Goal: Task Accomplishment & Management: Manage account settings

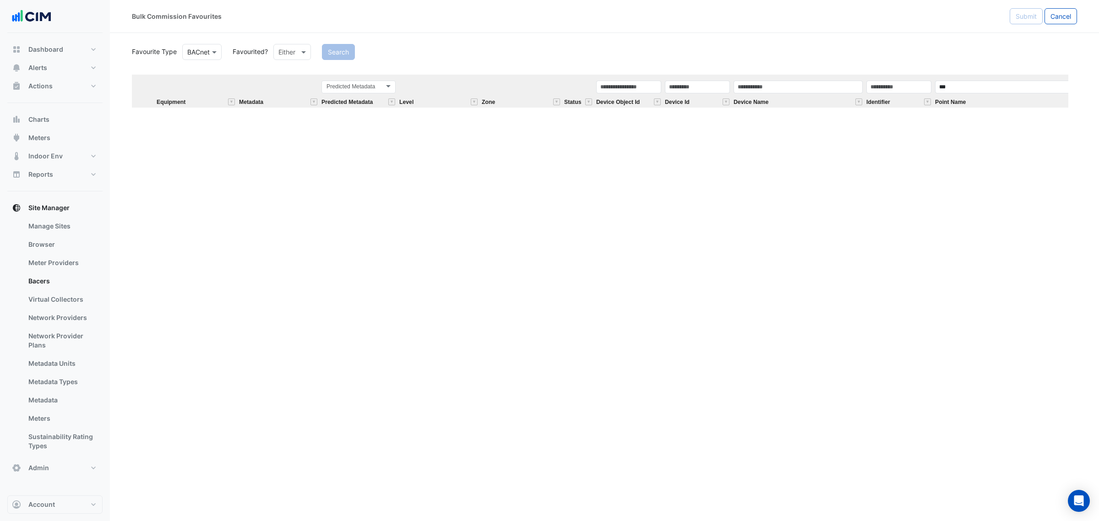
scroll to position [629, 0]
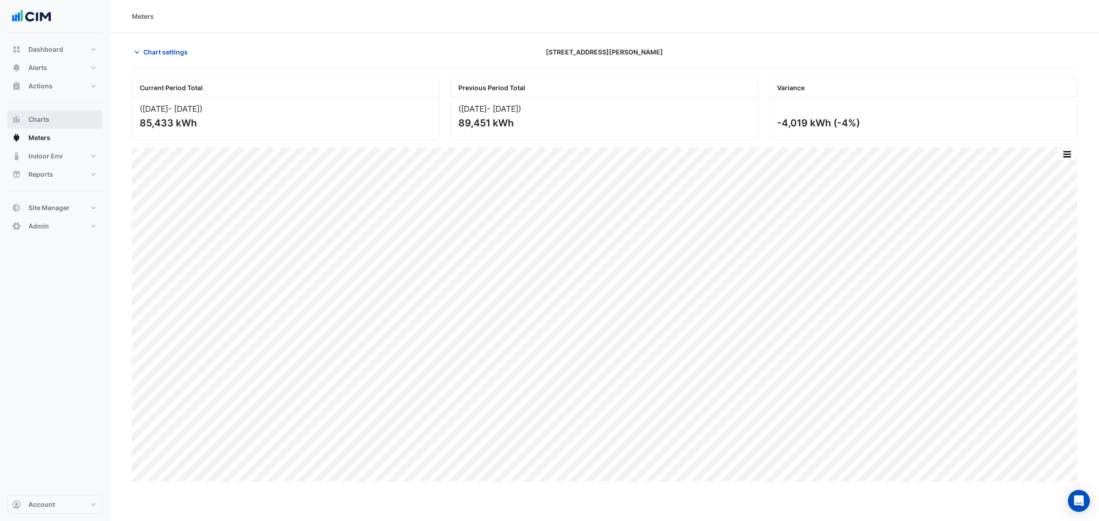
click at [43, 121] on span "Charts" at bounding box center [38, 119] width 21 height 9
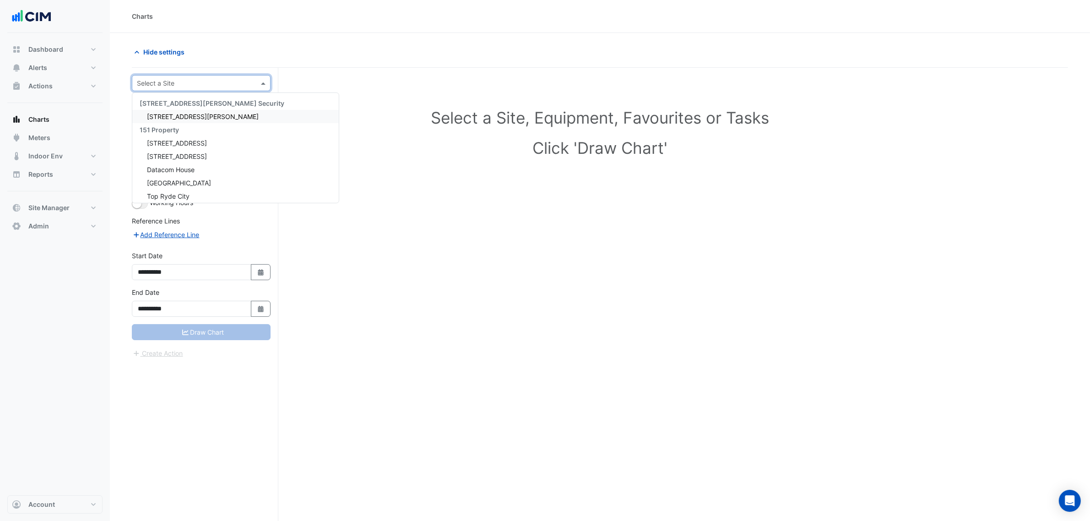
click at [170, 83] on input "text" at bounding box center [192, 84] width 110 height 10
type input "*********"
click at [165, 118] on span "[STREET_ADDRESS][PERSON_NAME]" at bounding box center [203, 117] width 112 height 8
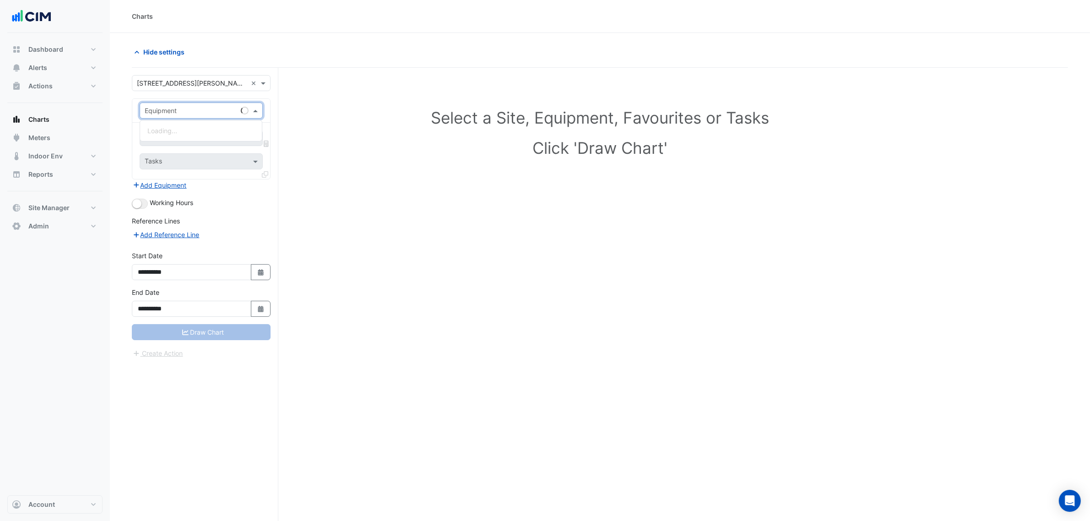
click at [179, 110] on input "text" at bounding box center [192, 111] width 95 height 10
type input "******"
click at [188, 127] on span "ACB-L02-S3 (NABERS IE)" at bounding box center [198, 131] width 103 height 8
click at [258, 139] on span at bounding box center [256, 138] width 11 height 10
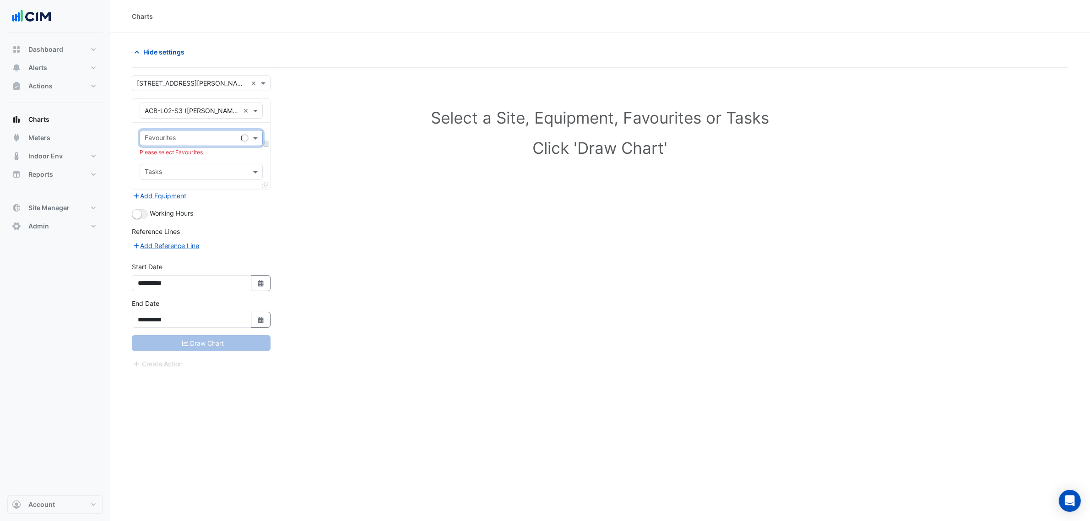
click at [254, 139] on span at bounding box center [256, 138] width 11 height 10
click at [253, 139] on span at bounding box center [256, 138] width 11 height 10
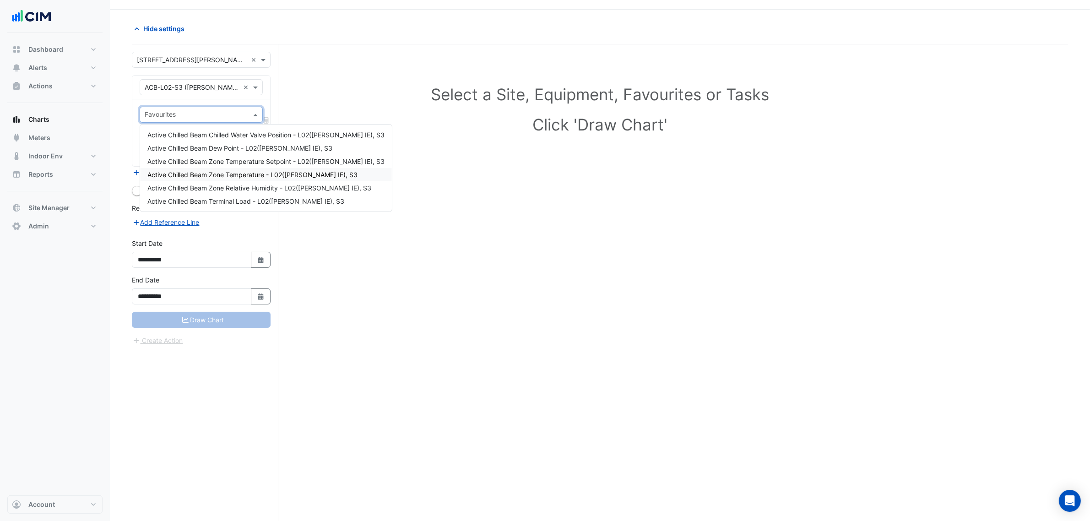
scroll to position [35, 0]
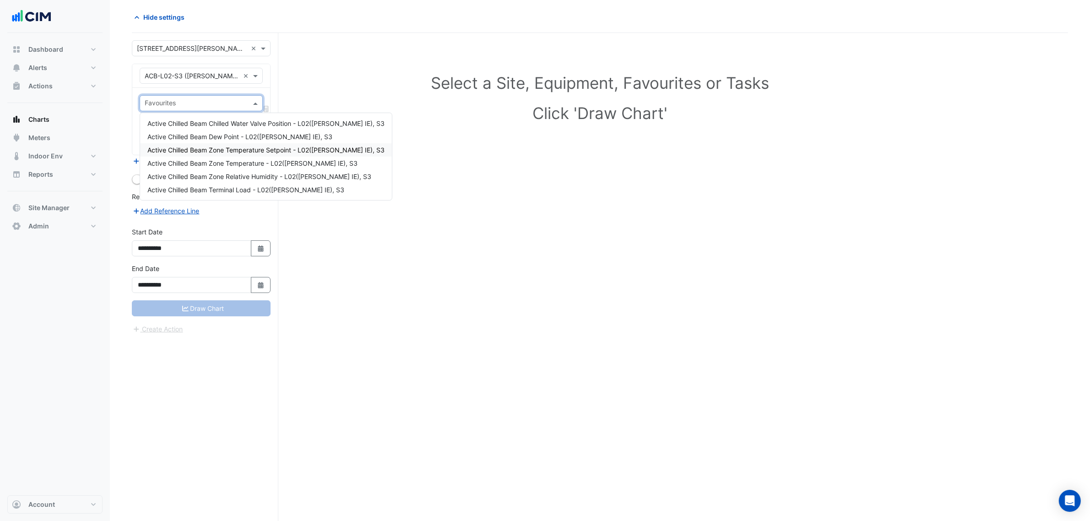
click at [237, 150] on span "Active Chilled Beam Zone Temperature Setpoint - L02(NABERS IE), S3" at bounding box center [265, 150] width 237 height 8
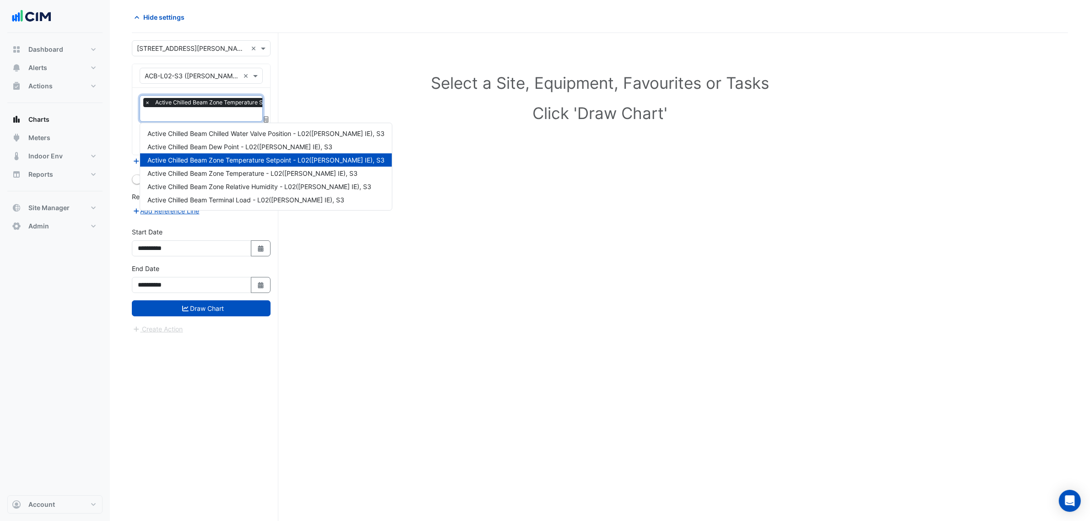
click at [201, 119] on input "text" at bounding box center [255, 115] width 221 height 10
click at [215, 170] on span "Active Chilled Beam Zone Temperature - L02(NABERS IE), S3" at bounding box center [252, 173] width 210 height 8
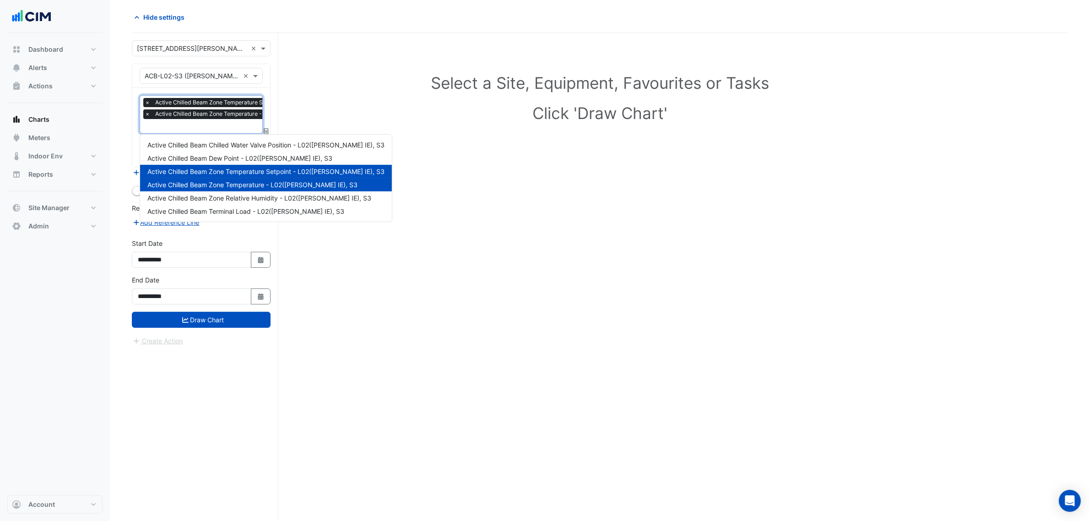
click at [216, 129] on input "text" at bounding box center [255, 127] width 221 height 10
click at [236, 146] on span "Active Chilled Beam Chilled Water Valve Position - L02(NABERS IE), S3" at bounding box center [265, 145] width 237 height 8
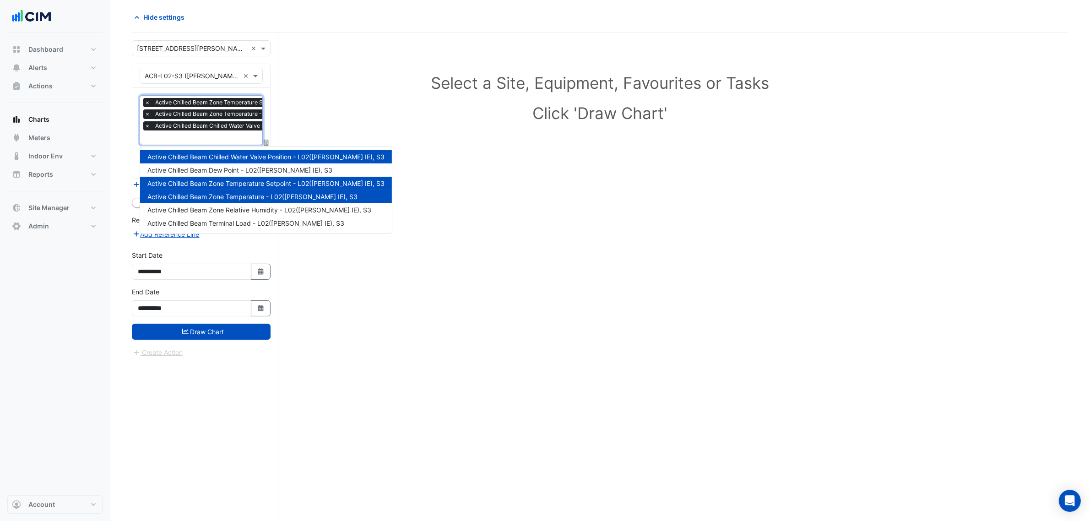
drag, startPoint x: 202, startPoint y: 140, endPoint x: 201, endPoint y: 144, distance: 4.7
click at [202, 142] on input "text" at bounding box center [256, 139] width 222 height 10
click at [201, 224] on span "Active Chilled Beam Terminal Load - L02(NABERS IE), S3" at bounding box center [245, 223] width 197 height 8
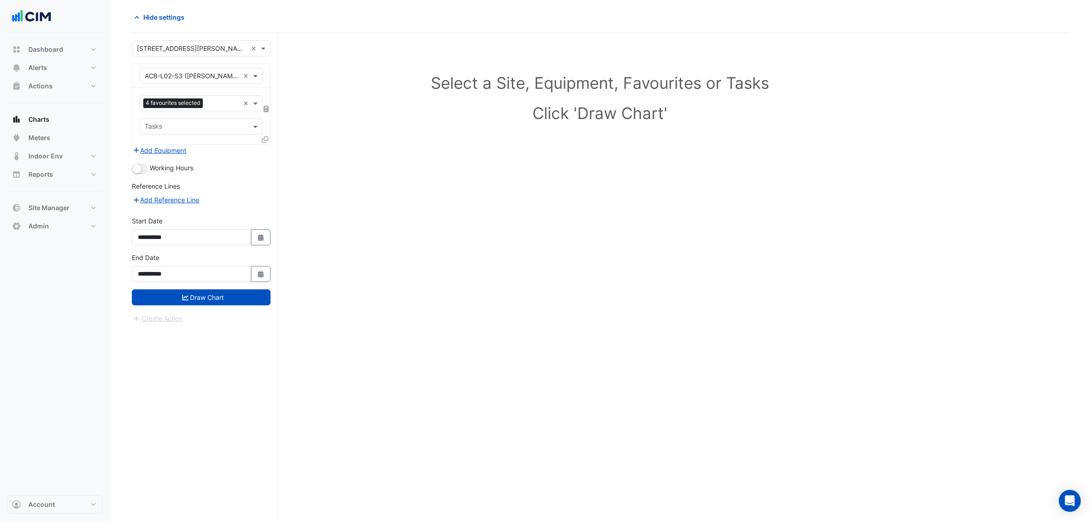
click at [198, 305] on button "Draw Chart" at bounding box center [201, 297] width 139 height 16
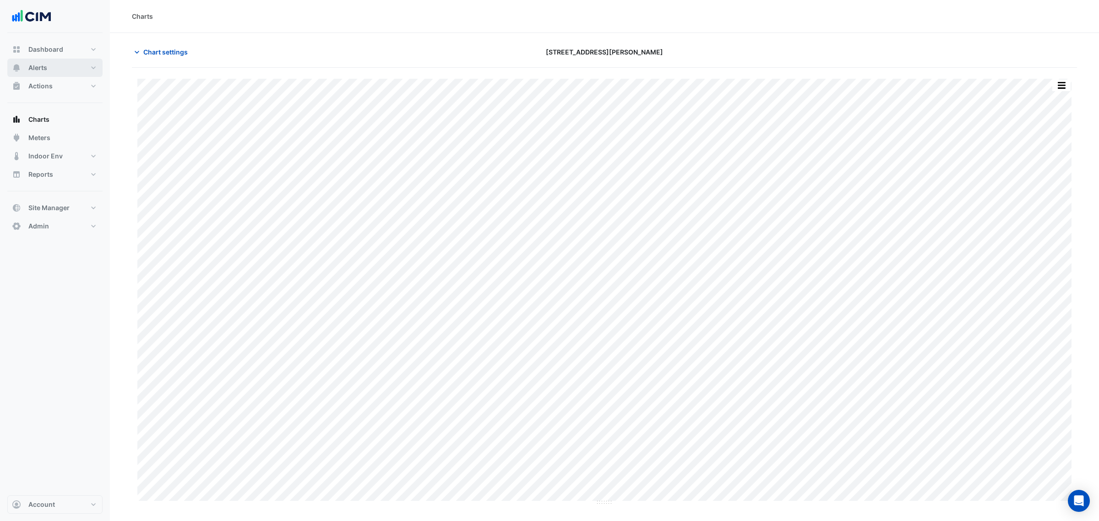
drag, startPoint x: 55, startPoint y: 62, endPoint x: 70, endPoint y: 62, distance: 14.2
click at [55, 62] on button "Alerts" at bounding box center [54, 68] width 95 height 18
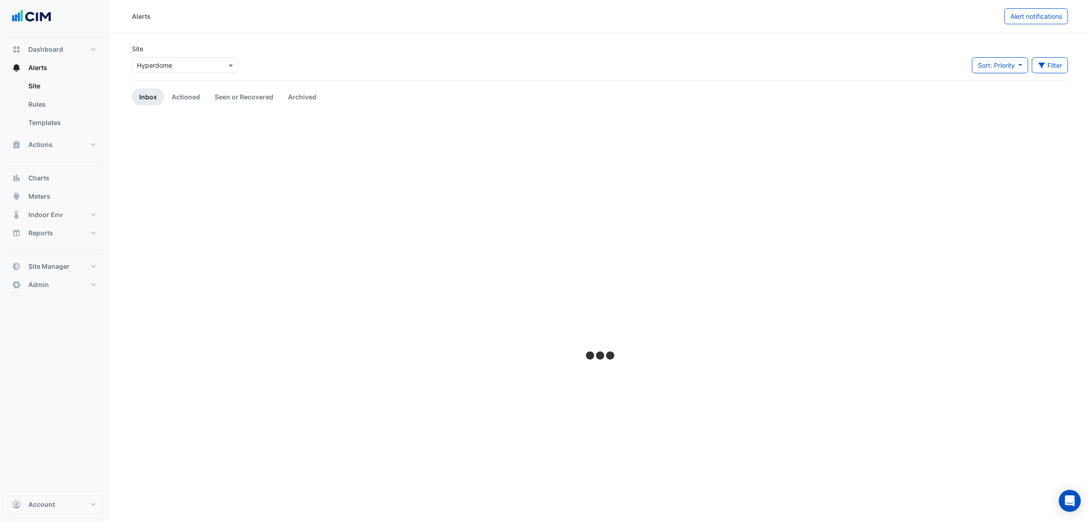
click at [154, 65] on input "text" at bounding box center [176, 66] width 78 height 10
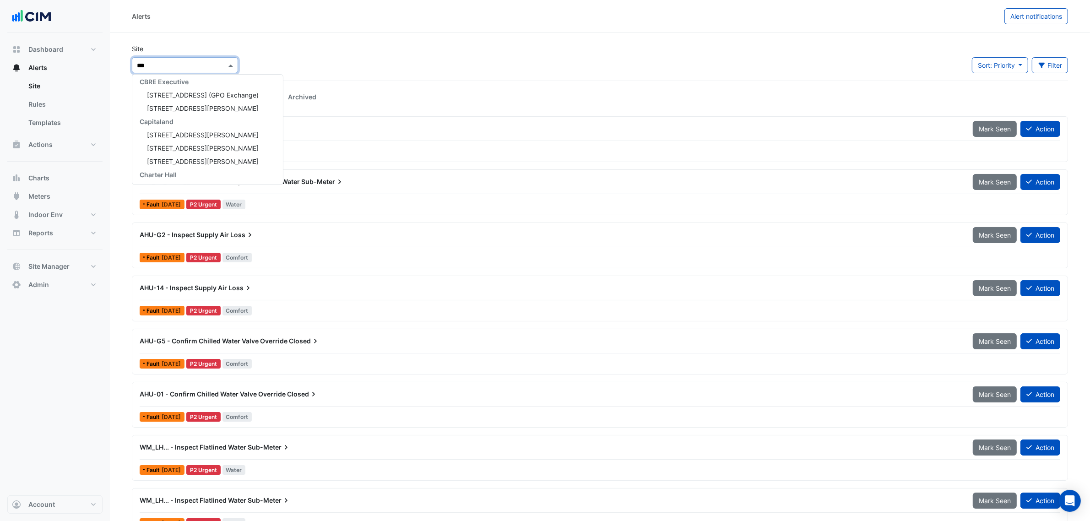
scroll to position [16, 0]
type input "*****"
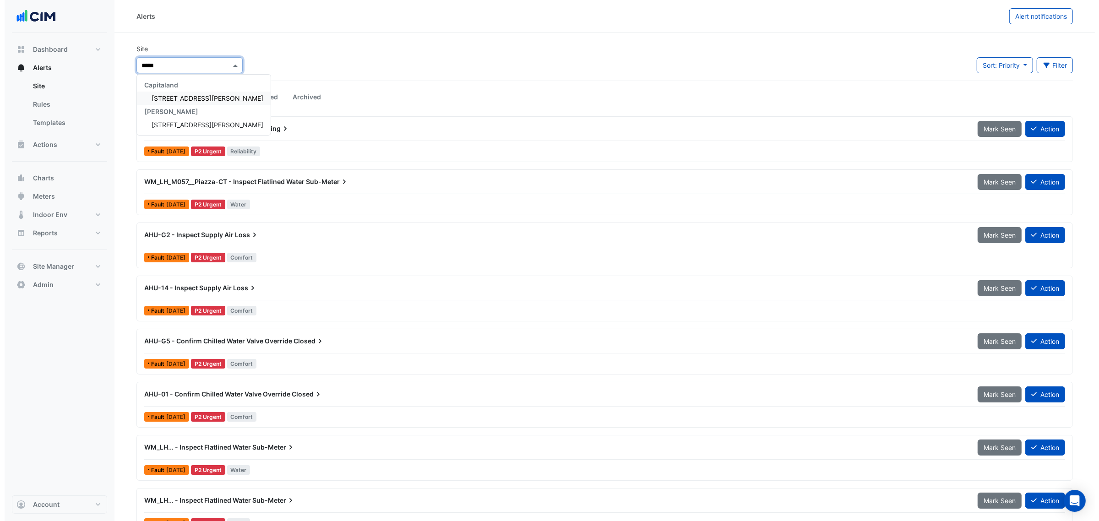
scroll to position [0, 0]
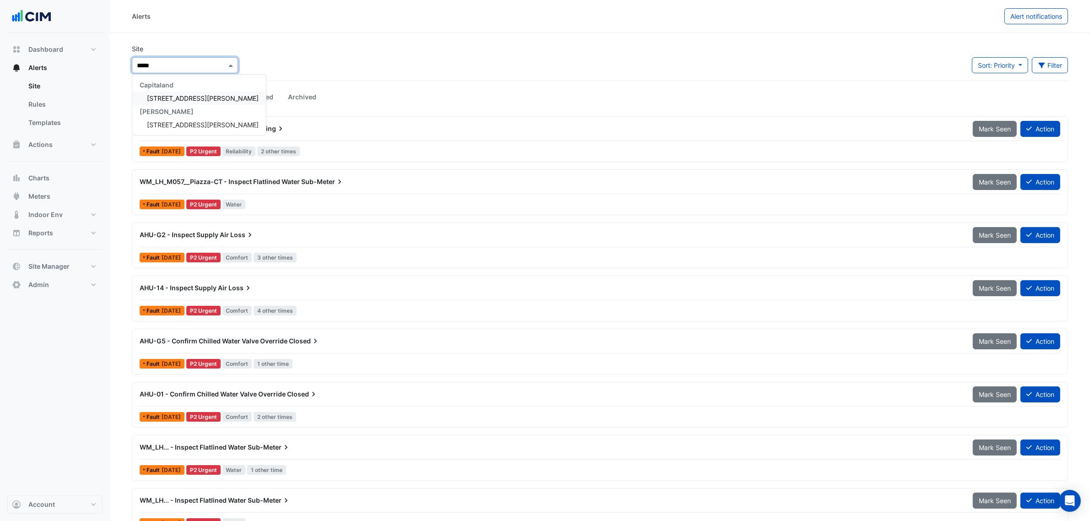
click at [160, 99] on span "[STREET_ADDRESS][PERSON_NAME]" at bounding box center [203, 98] width 112 height 8
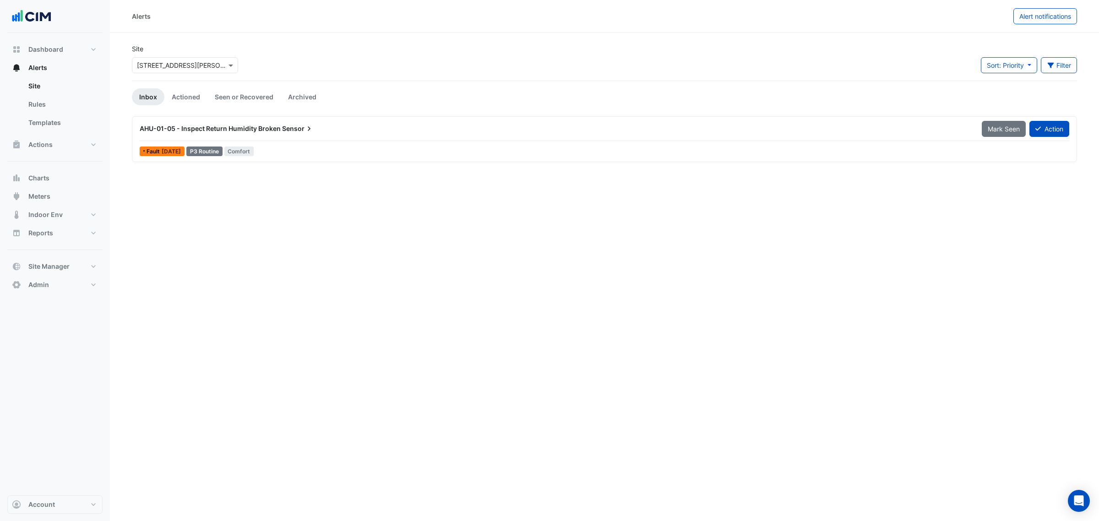
click at [242, 131] on span "AHU-01-05 - Inspect Return Humidity Broken" at bounding box center [210, 129] width 141 height 8
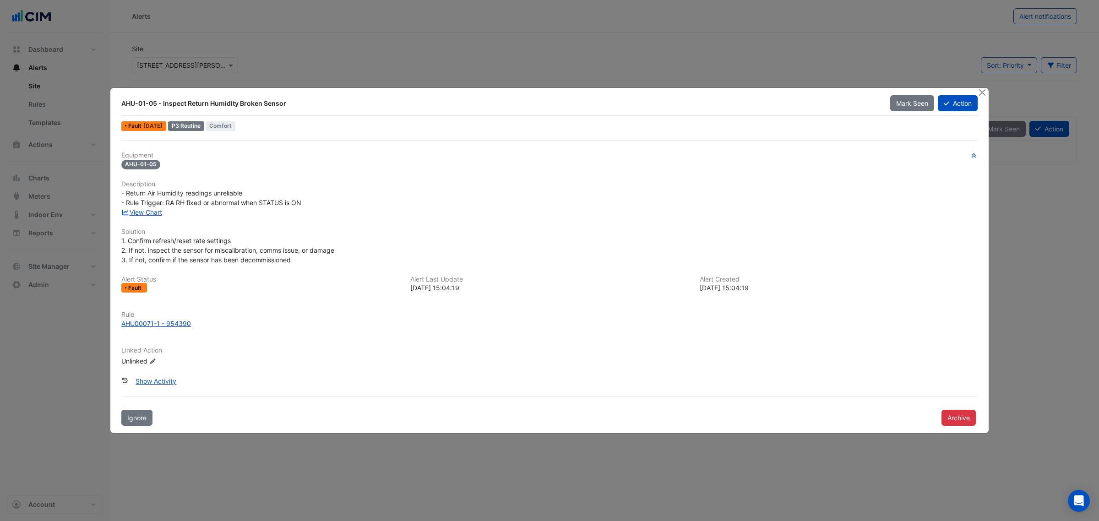
click at [138, 214] on link "View Chart" at bounding box center [141, 212] width 41 height 8
click at [979, 90] on button "Close" at bounding box center [982, 93] width 10 height 10
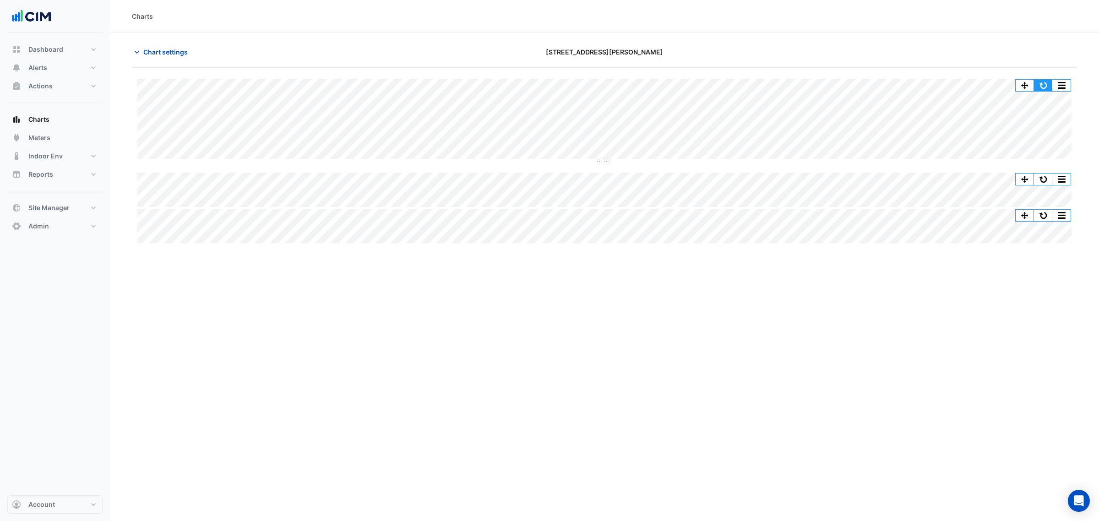
click at [1047, 83] on button "button" at bounding box center [1043, 85] width 18 height 11
click at [161, 52] on span "Chart settings" at bounding box center [165, 52] width 44 height 10
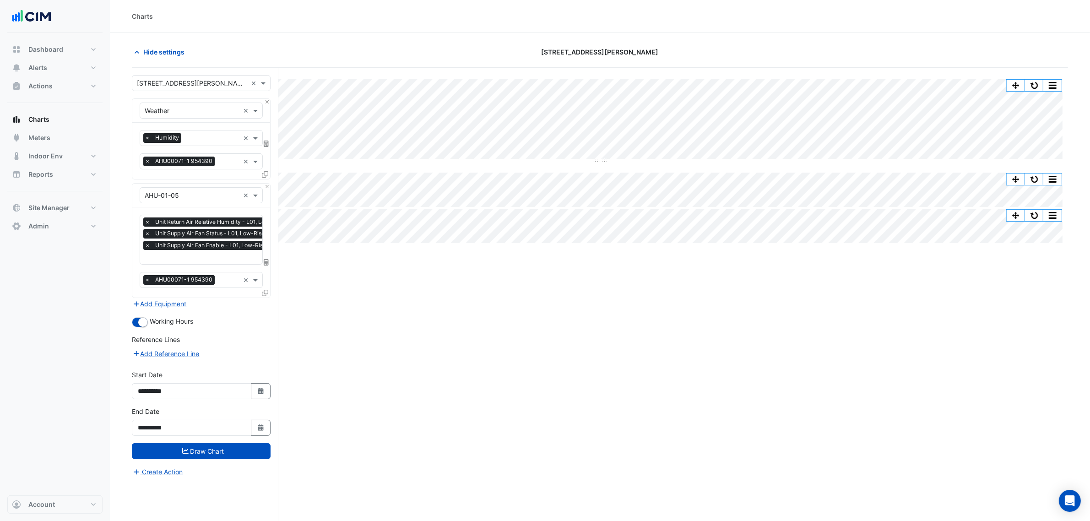
click at [256, 431] on button "Select Date" at bounding box center [261, 428] width 20 height 16
click at [234, 304] on span "Next month" at bounding box center [235, 306] width 7 height 7
select select "*"
click at [238, 393] on div "31" at bounding box center [235, 394] width 15 height 15
type input "**********"
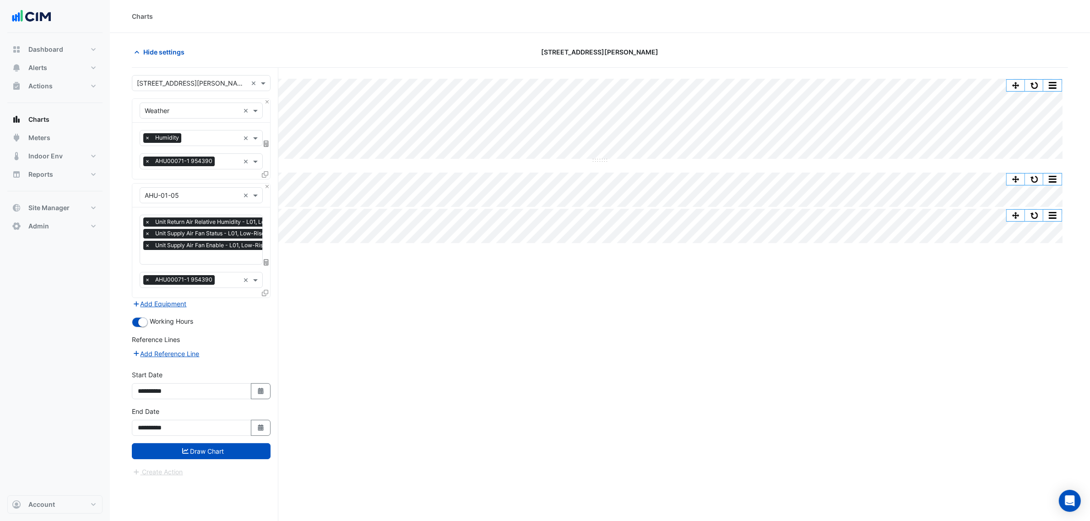
click at [202, 456] on button "Draw Chart" at bounding box center [201, 451] width 139 height 16
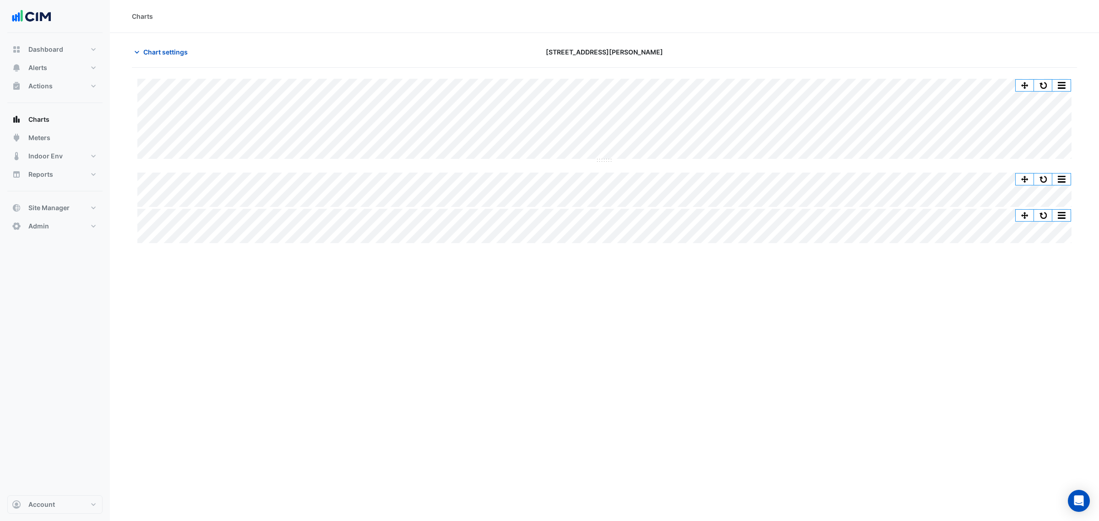
click at [166, 51] on span "Chart settings" at bounding box center [165, 52] width 44 height 10
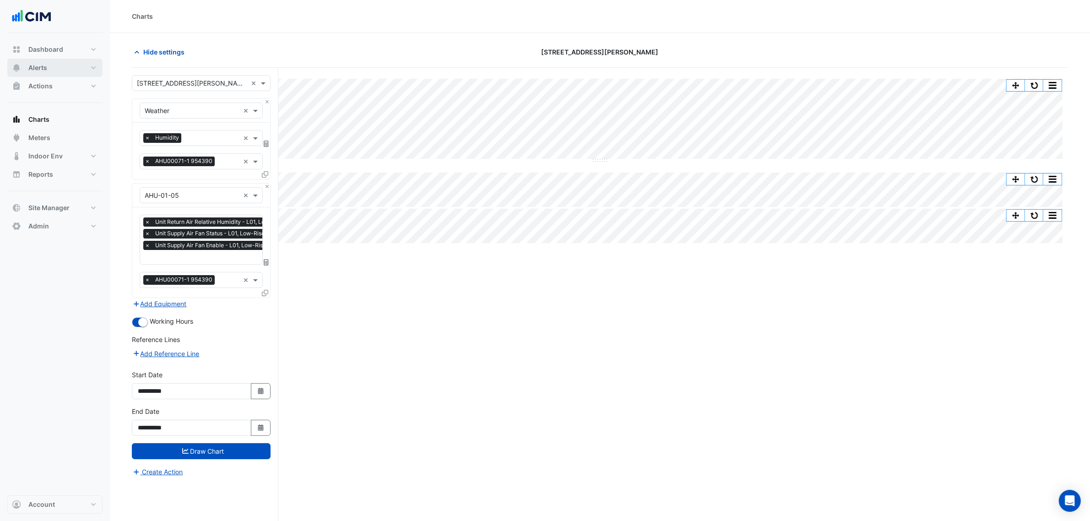
click at [65, 69] on button "Alerts" at bounding box center [54, 68] width 95 height 18
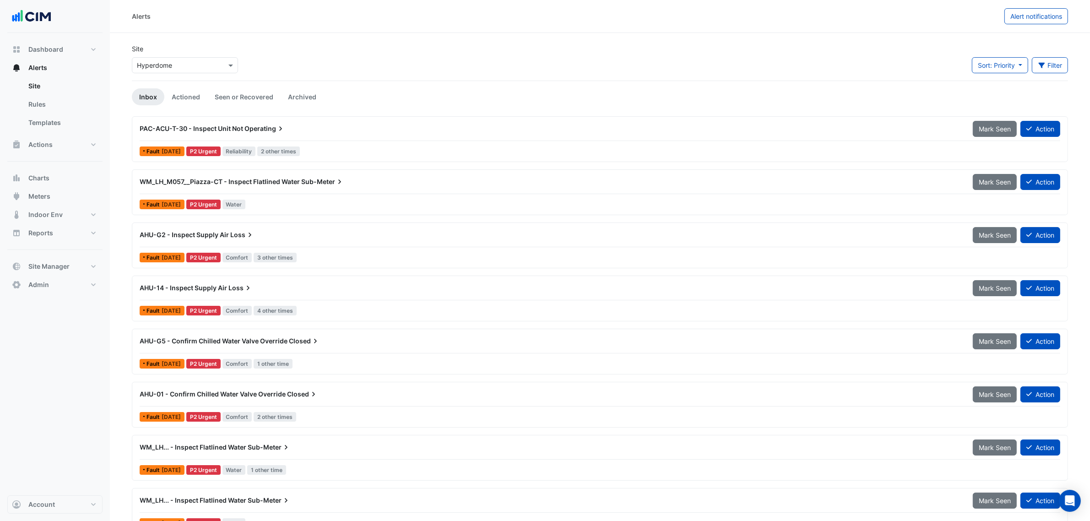
click at [152, 62] on input "text" at bounding box center [176, 66] width 78 height 10
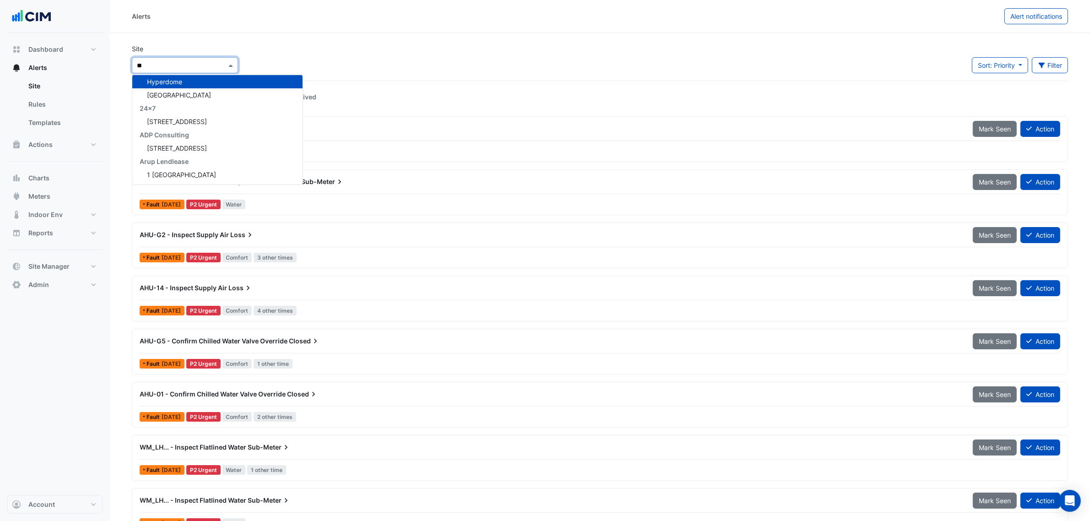
type input "***"
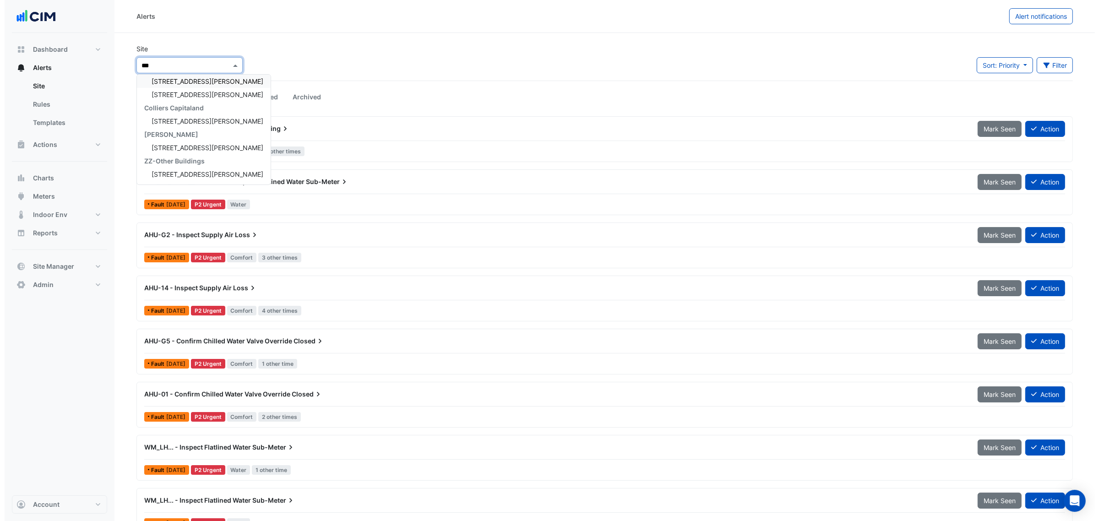
scroll to position [16, 0]
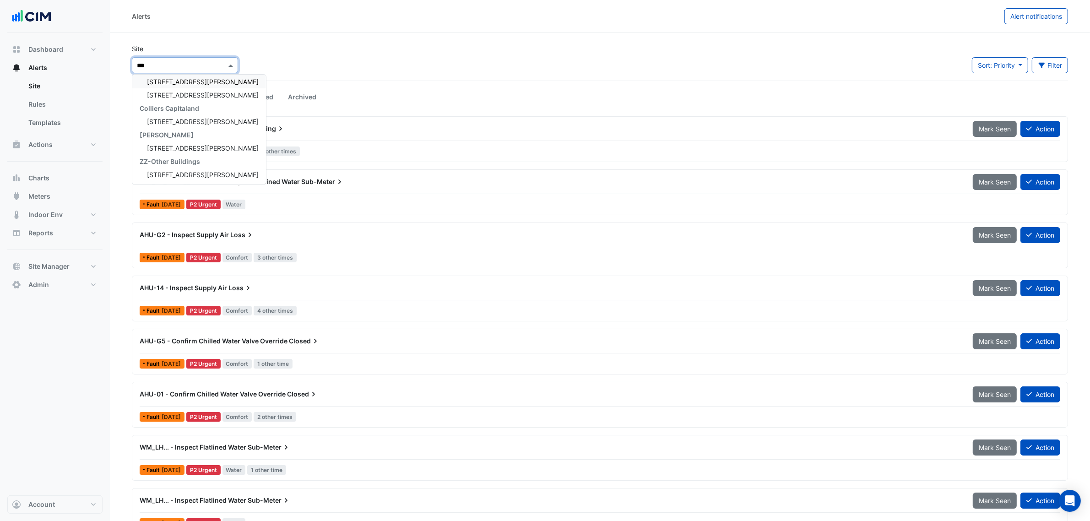
click at [186, 83] on span "[STREET_ADDRESS][PERSON_NAME]" at bounding box center [203, 82] width 112 height 8
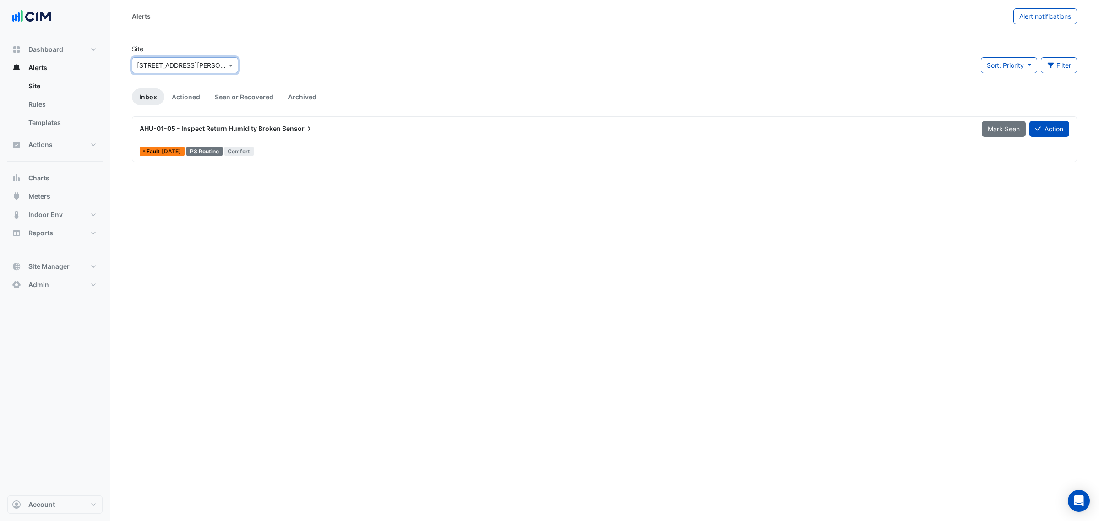
click at [232, 133] on div "AHU-01-05 - Inspect Return Humidity Broken Sensor" at bounding box center [555, 128] width 842 height 16
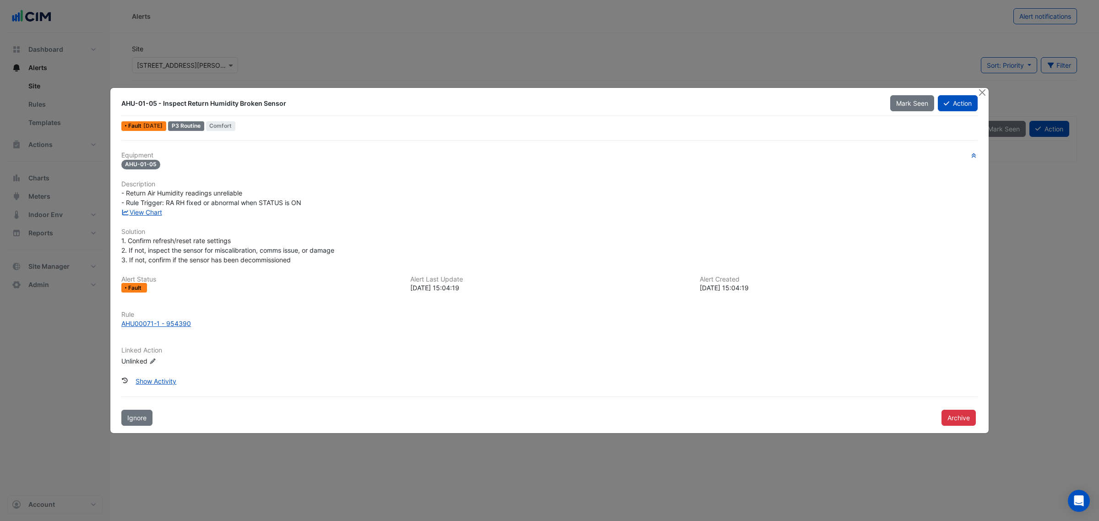
click at [948, 98] on button "Action" at bounding box center [958, 103] width 40 height 16
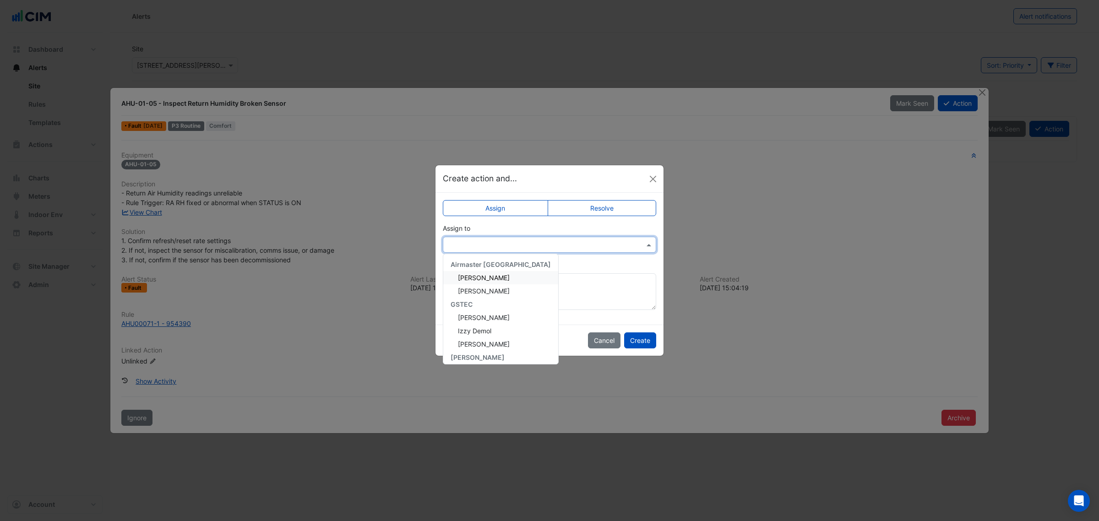
drag, startPoint x: 569, startPoint y: 239, endPoint x: 560, endPoint y: 244, distance: 10.1
click at [569, 240] on input "text" at bounding box center [540, 245] width 185 height 10
click at [485, 299] on span "Izzy Demol" at bounding box center [474, 301] width 33 height 8
click at [653, 341] on button "Create" at bounding box center [640, 340] width 32 height 16
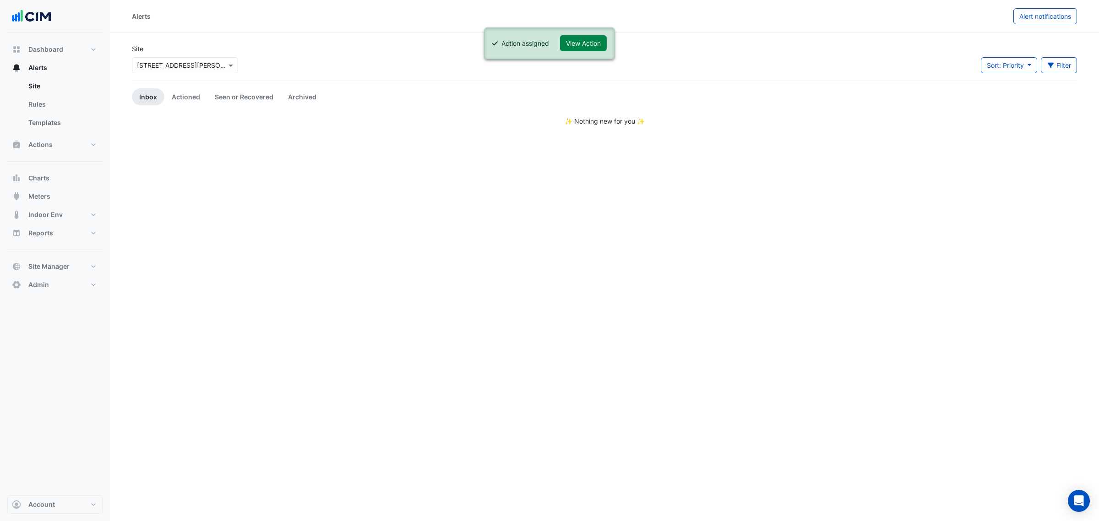
click at [594, 47] on button "View Action" at bounding box center [583, 43] width 47 height 16
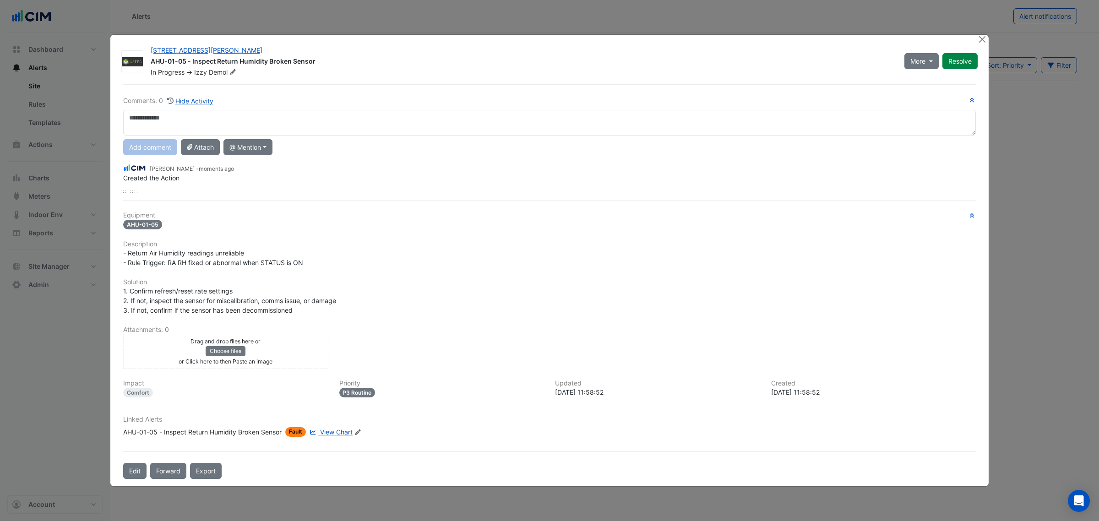
click at [158, 472] on button "Forward" at bounding box center [168, 471] width 36 height 16
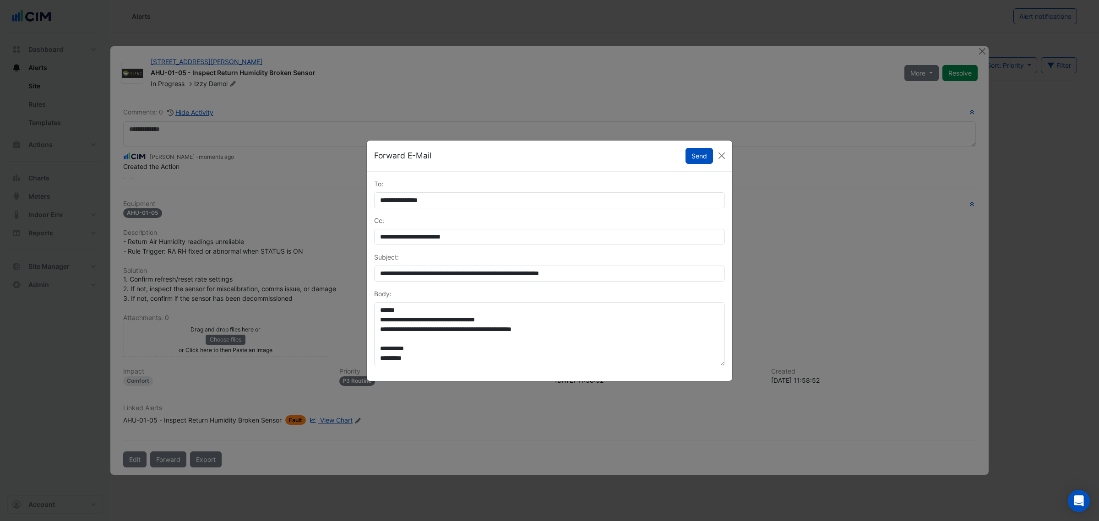
click at [697, 157] on button "Send" at bounding box center [698, 156] width 27 height 16
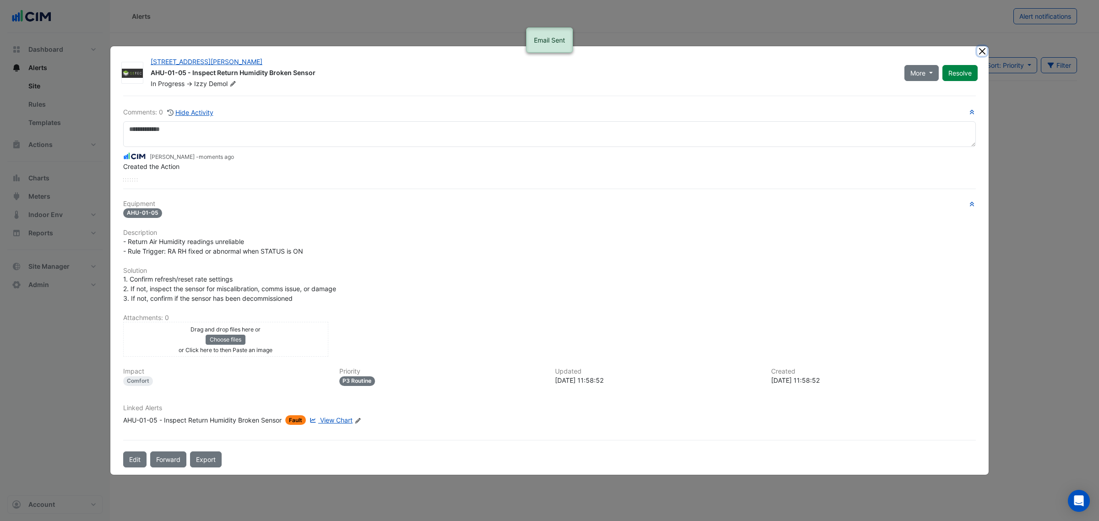
click at [981, 52] on button "Close" at bounding box center [982, 51] width 10 height 10
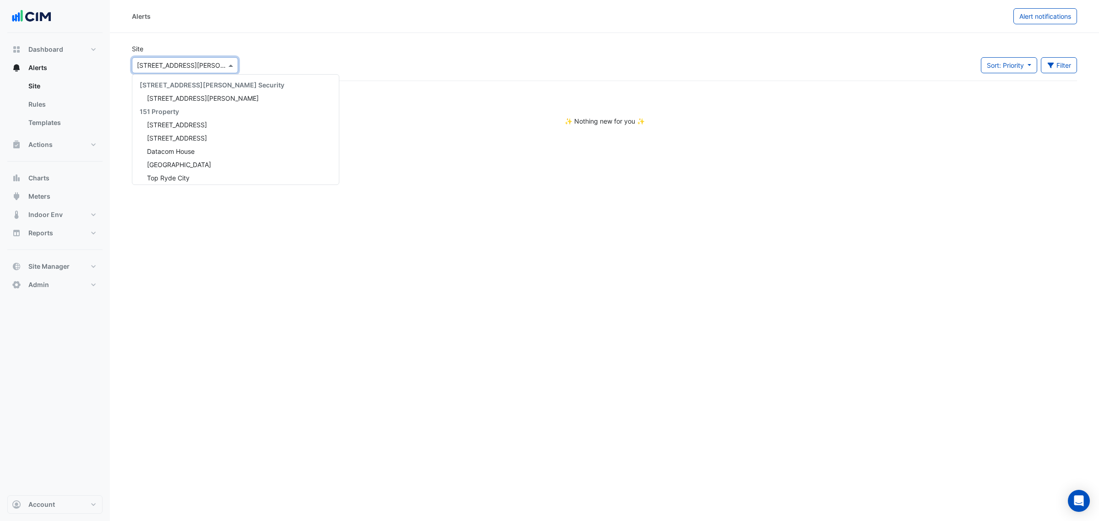
click at [195, 64] on input "text" at bounding box center [176, 66] width 78 height 10
